Goal: Information Seeking & Learning: Learn about a topic

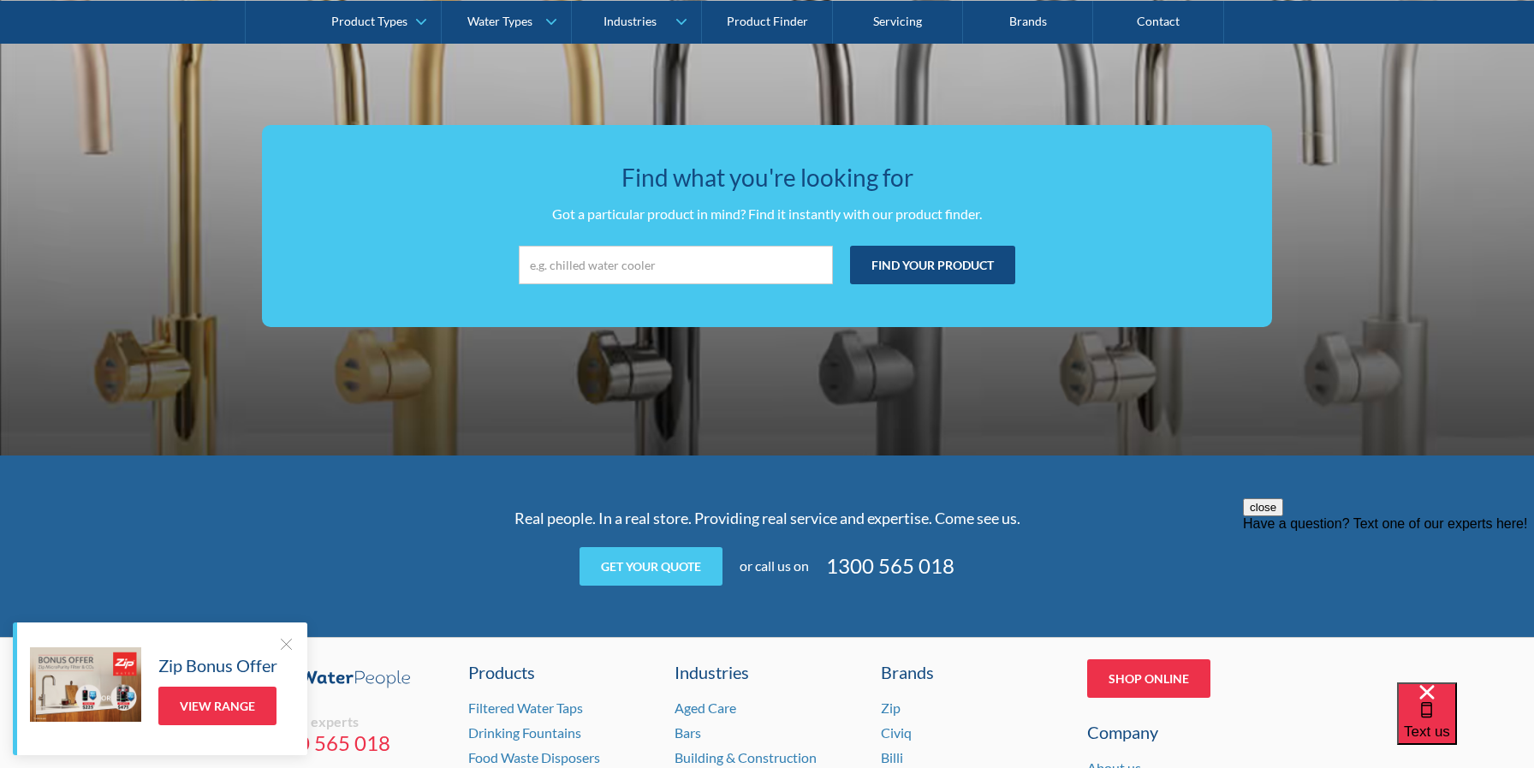
scroll to position [3135, 0]
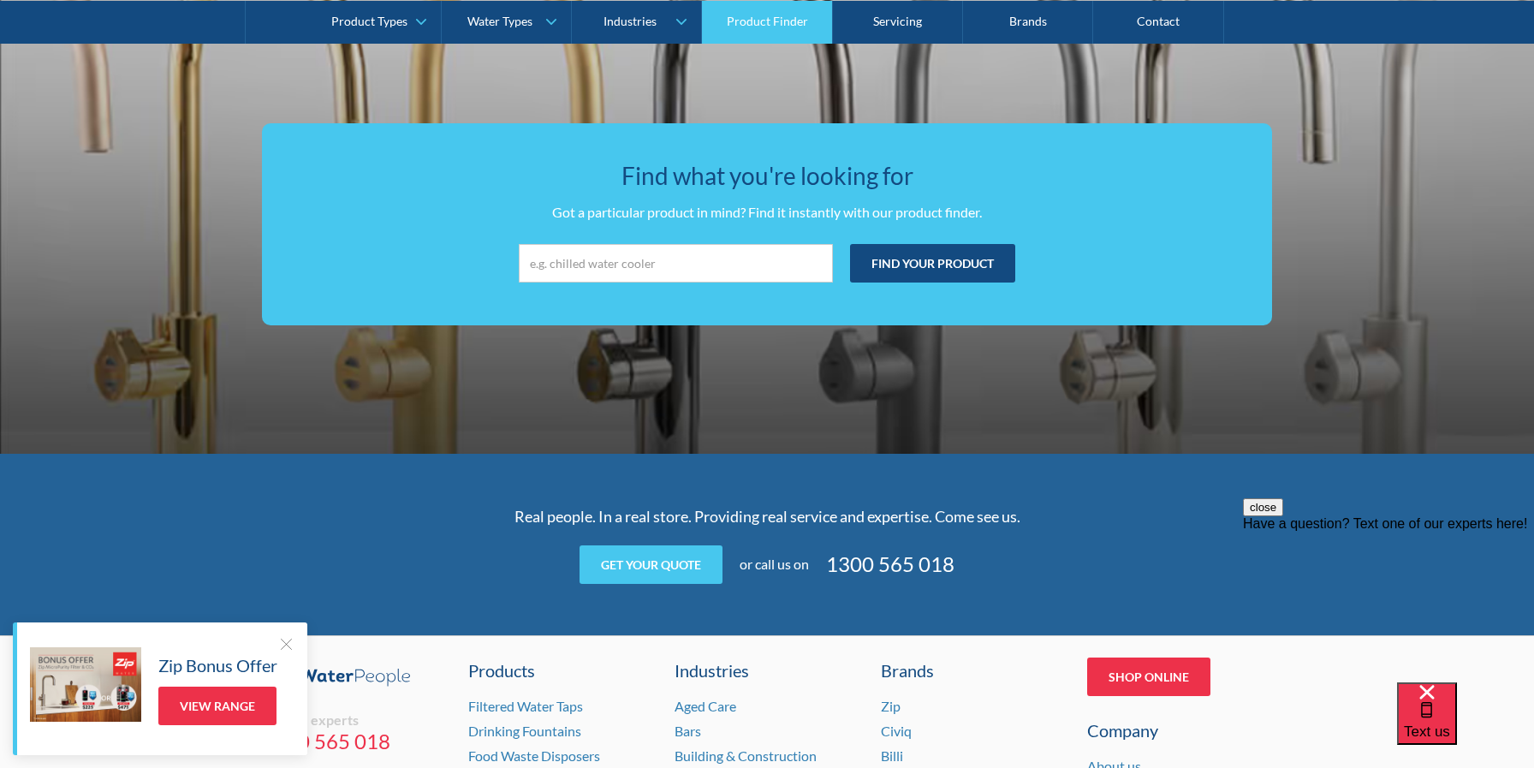
click at [761, 27] on link "Product Finder" at bounding box center [767, 21] width 130 height 43
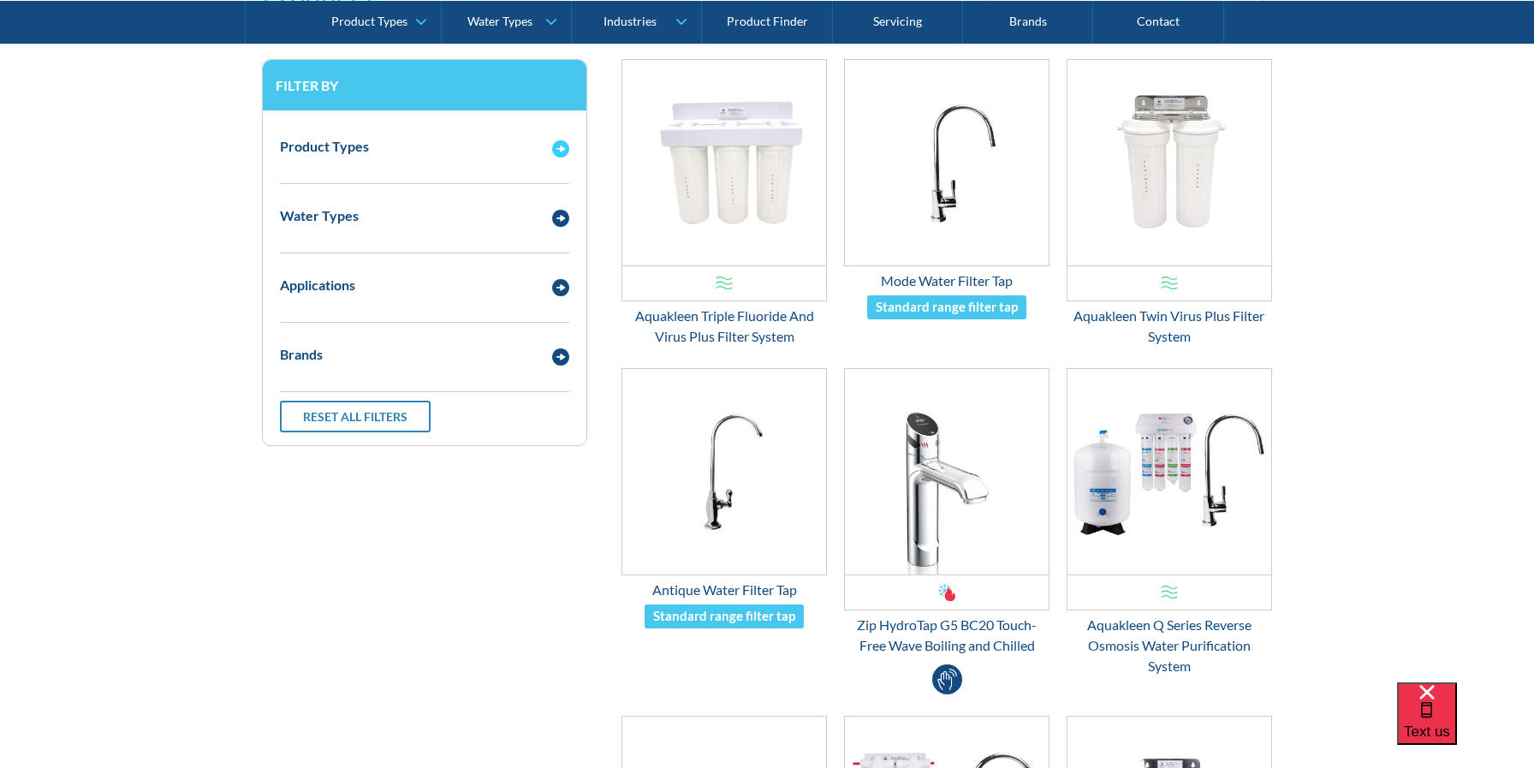
click at [496, 166] on div "Product Types" at bounding box center [424, 146] width 306 height 47
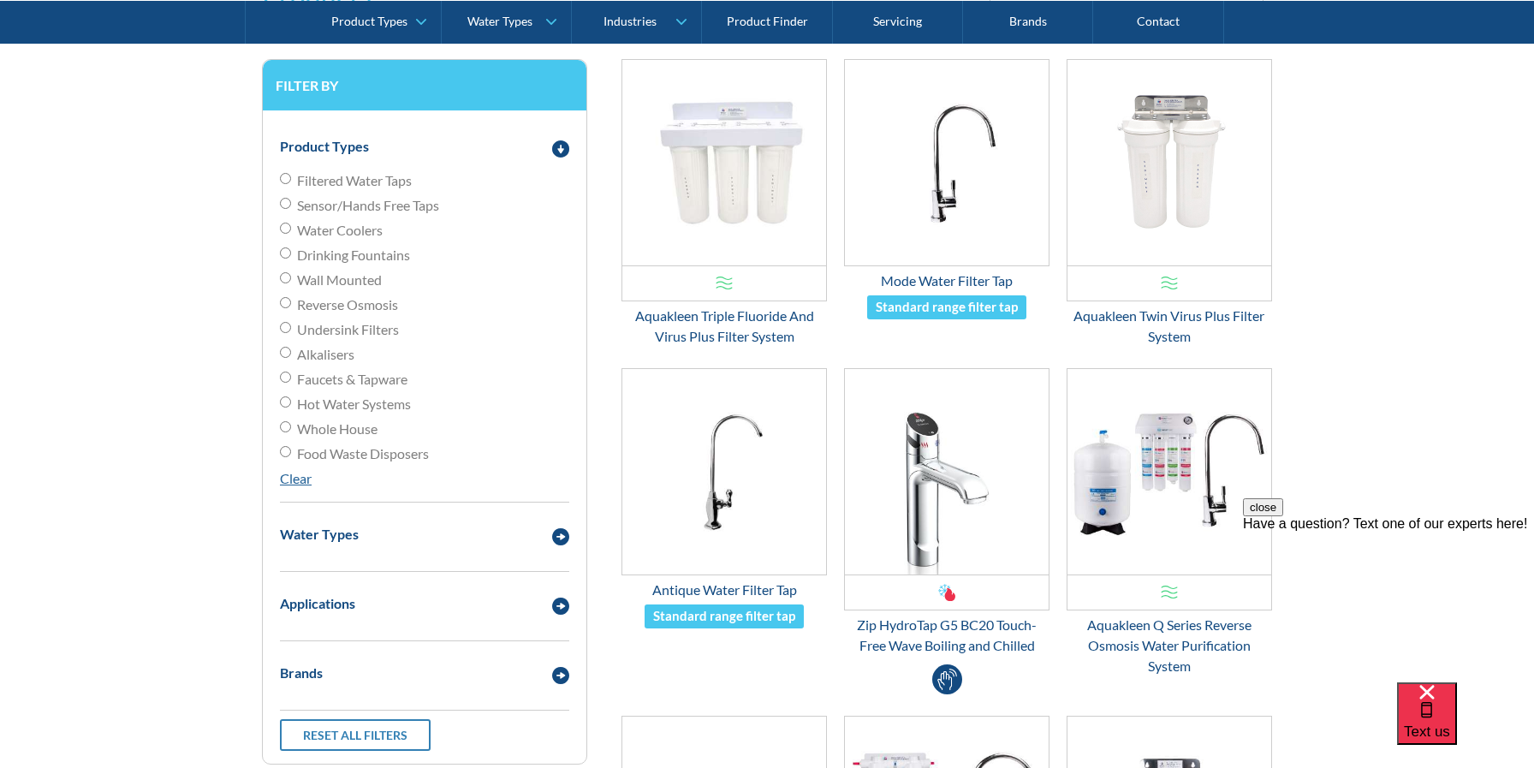
click at [365, 408] on span "Hot Water Systems" at bounding box center [354, 404] width 114 height 21
click at [291, 407] on input "Hot Water Systems" at bounding box center [285, 401] width 11 height 11
radio input "true"
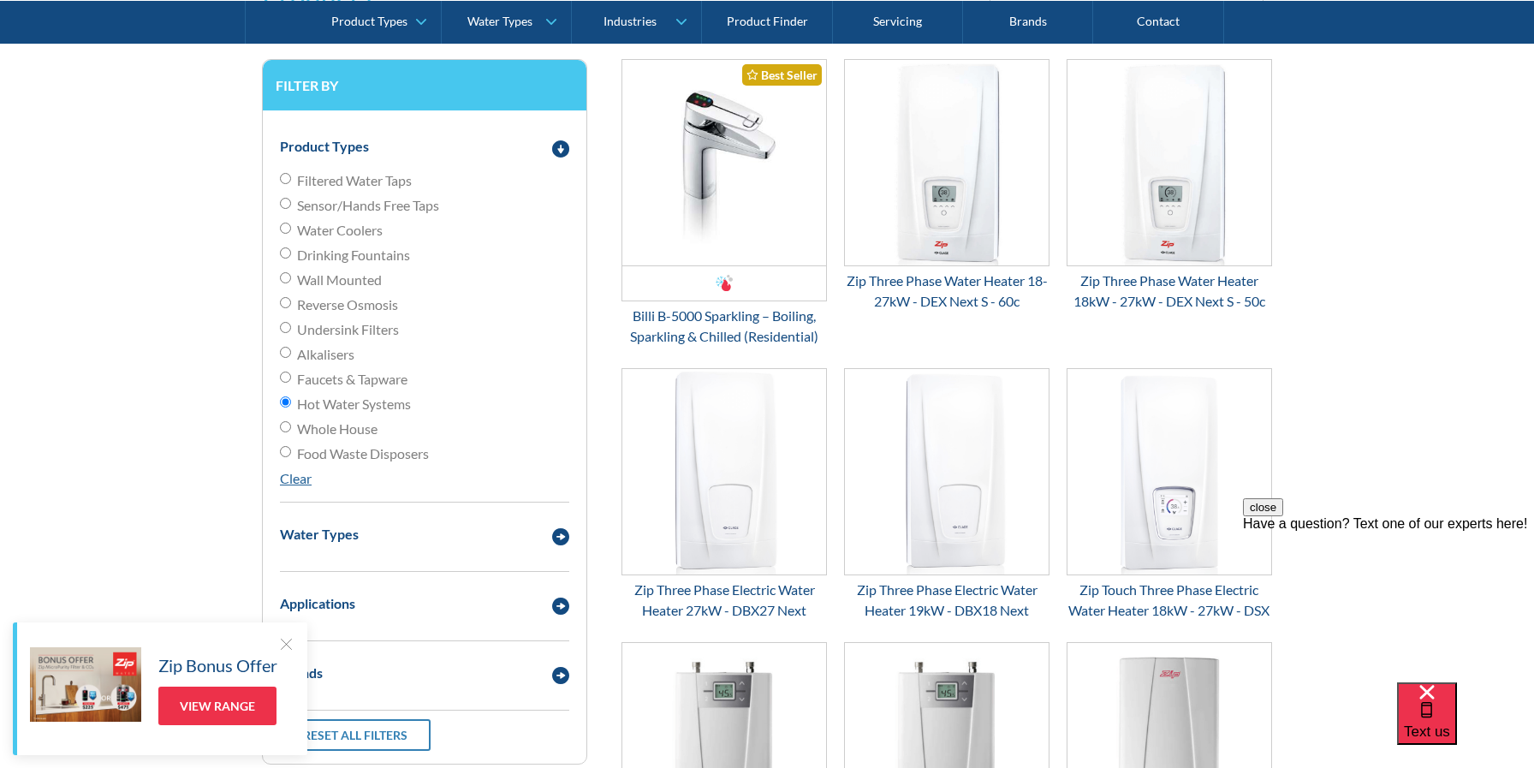
click at [357, 436] on span "Whole House" at bounding box center [337, 429] width 80 height 21
click at [291, 432] on input "Whole House" at bounding box center [285, 426] width 11 height 11
radio input "true"
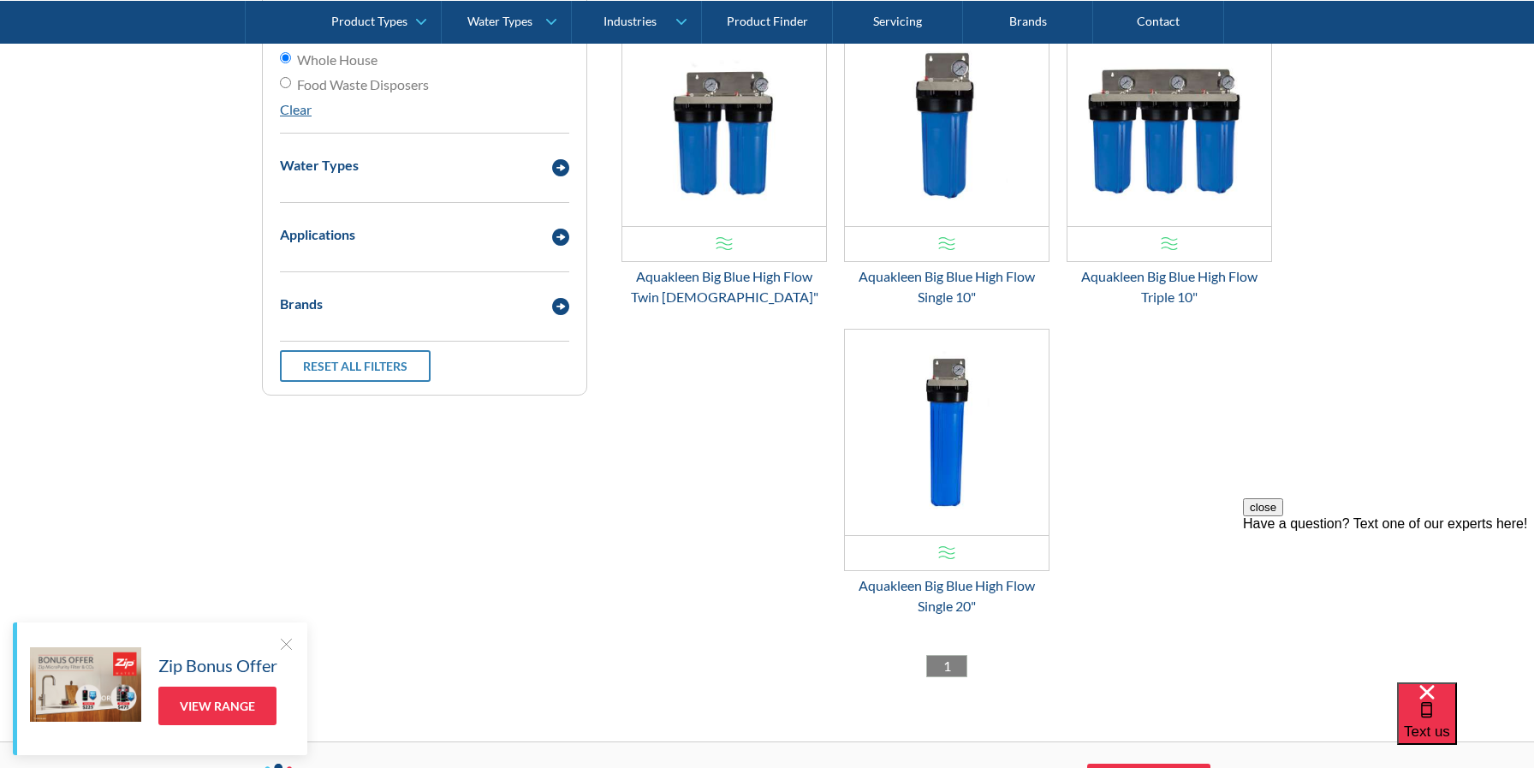
scroll to position [755, 0]
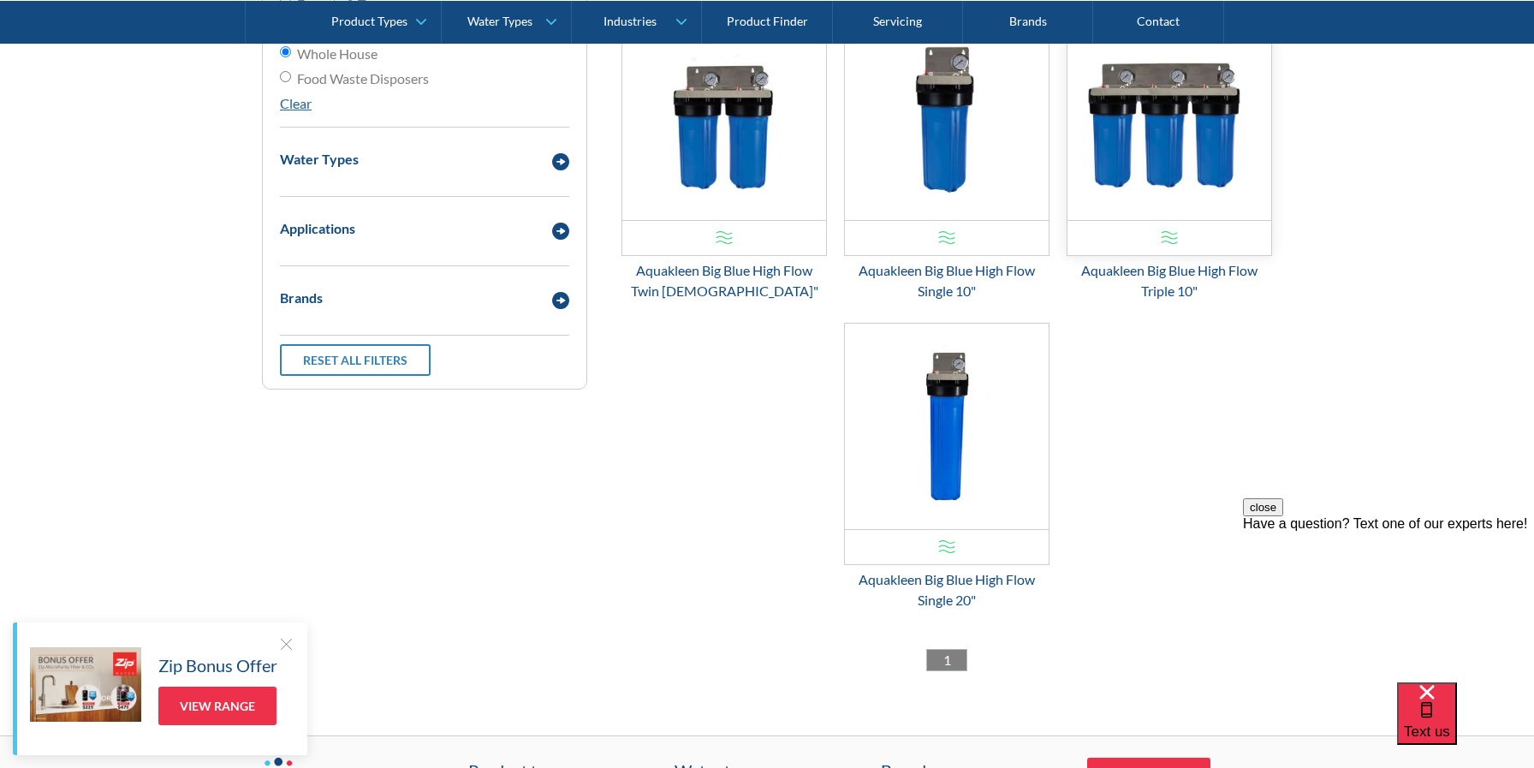
click at [1236, 96] on img "Email Form 3" at bounding box center [1169, 117] width 204 height 205
